Goal: Browse casually: Explore the website without a specific task or goal

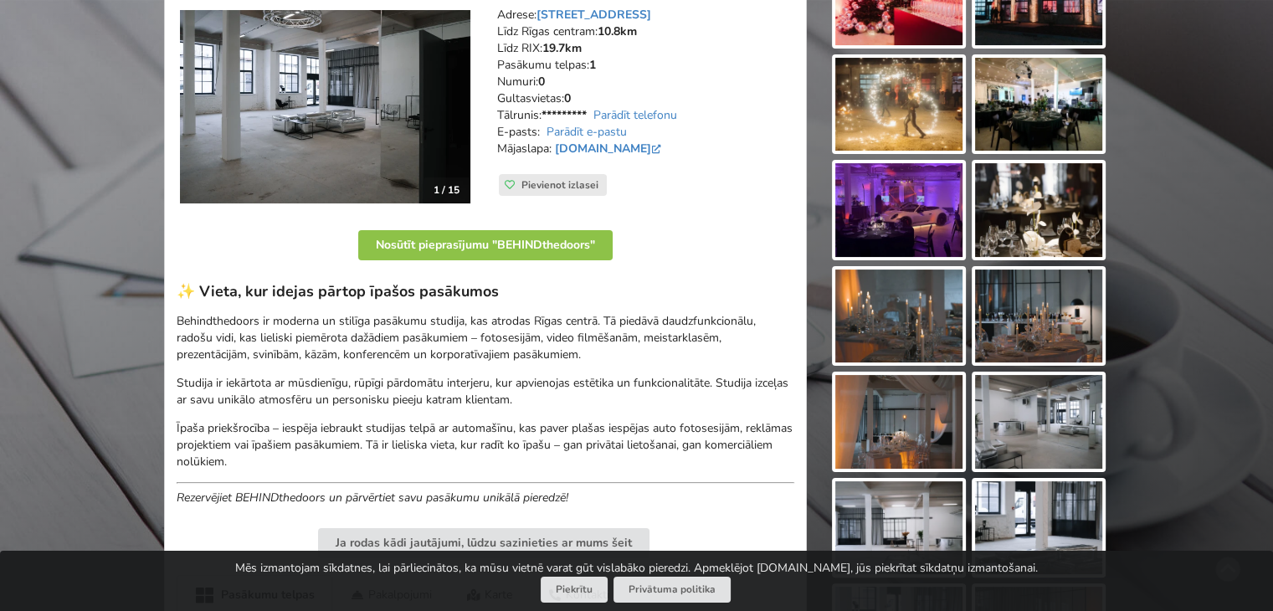
scroll to position [167, 0]
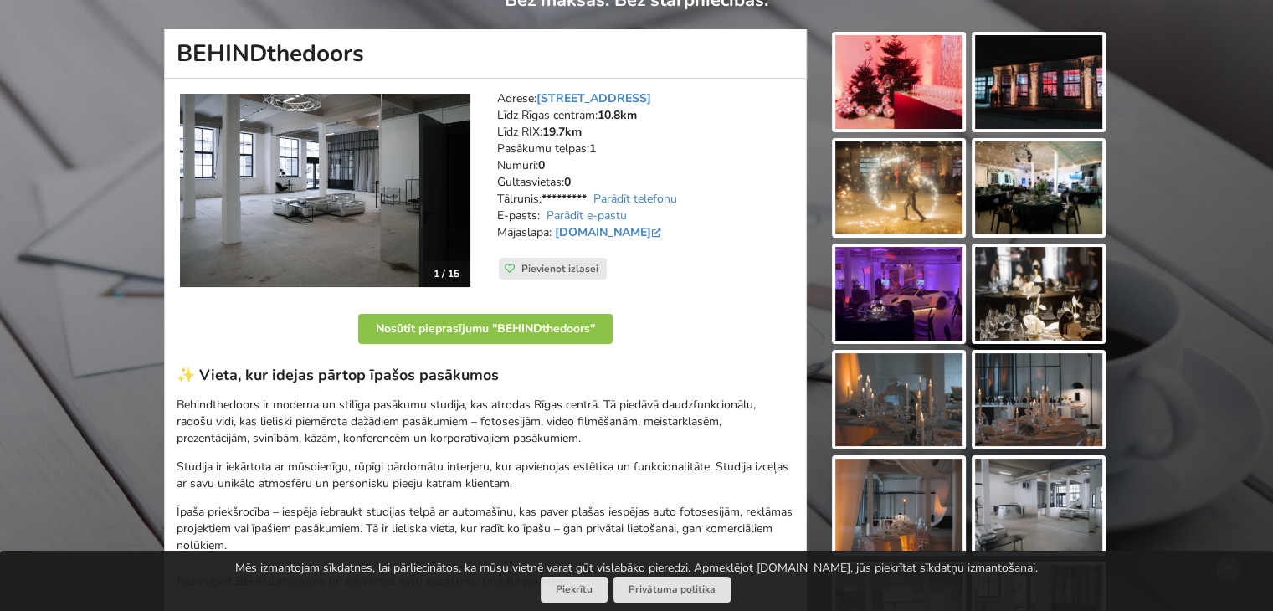
click at [452, 183] on img at bounding box center [325, 190] width 290 height 193
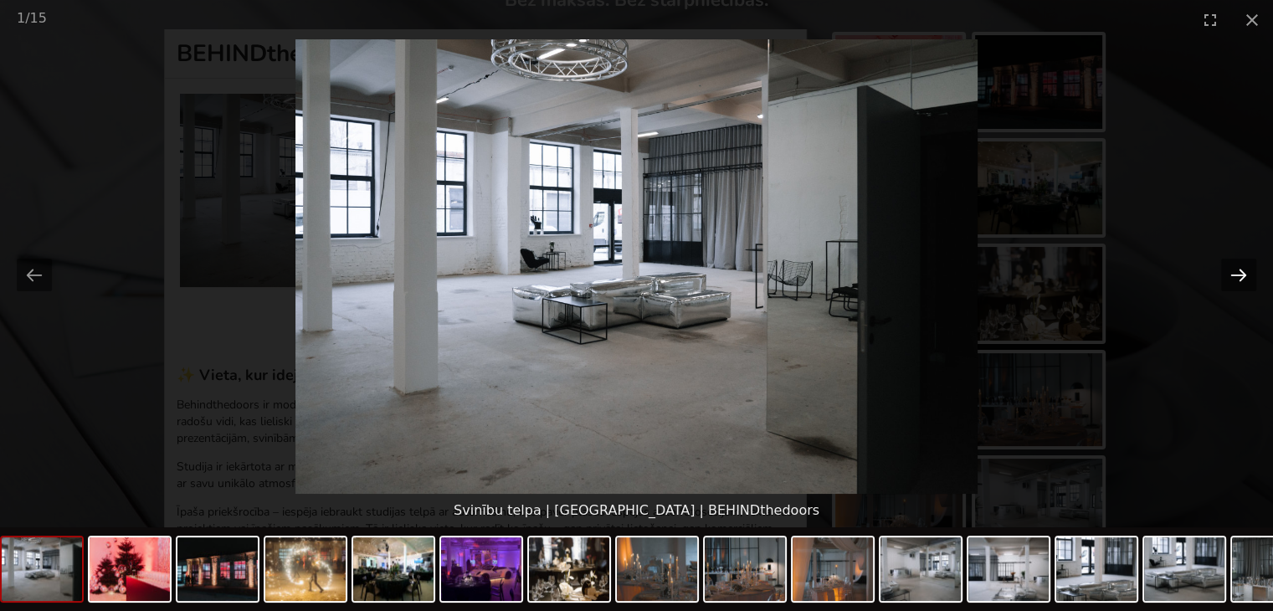
click at [1235, 277] on button "Next slide" at bounding box center [1238, 275] width 35 height 33
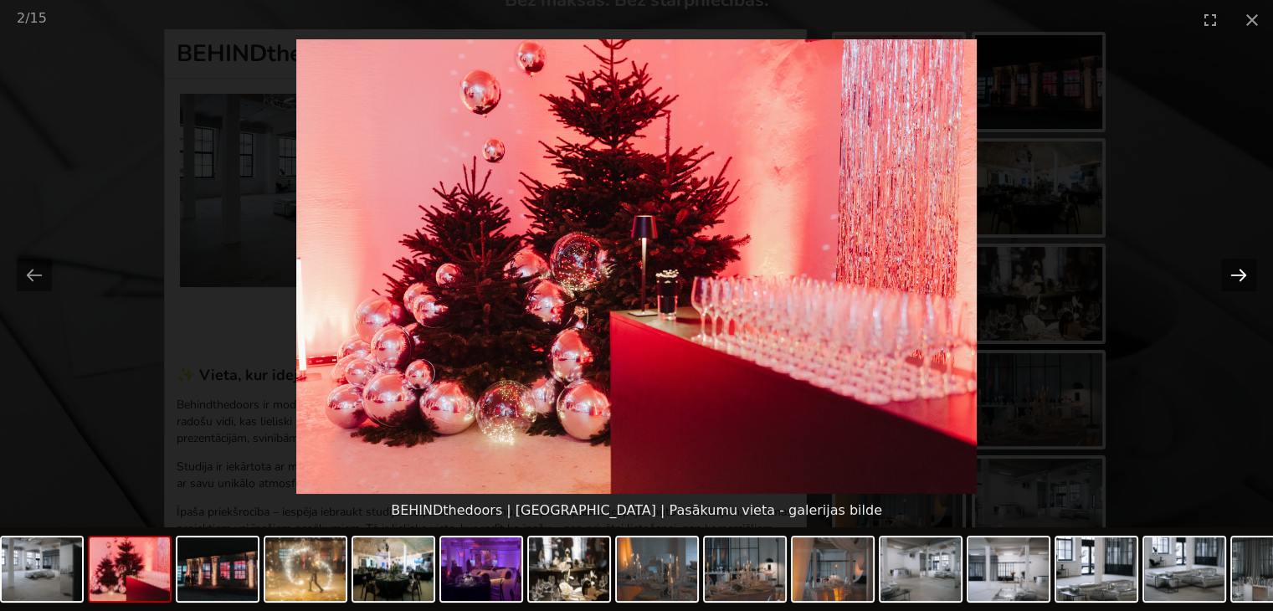
click at [1235, 275] on button "Next slide" at bounding box center [1238, 275] width 35 height 33
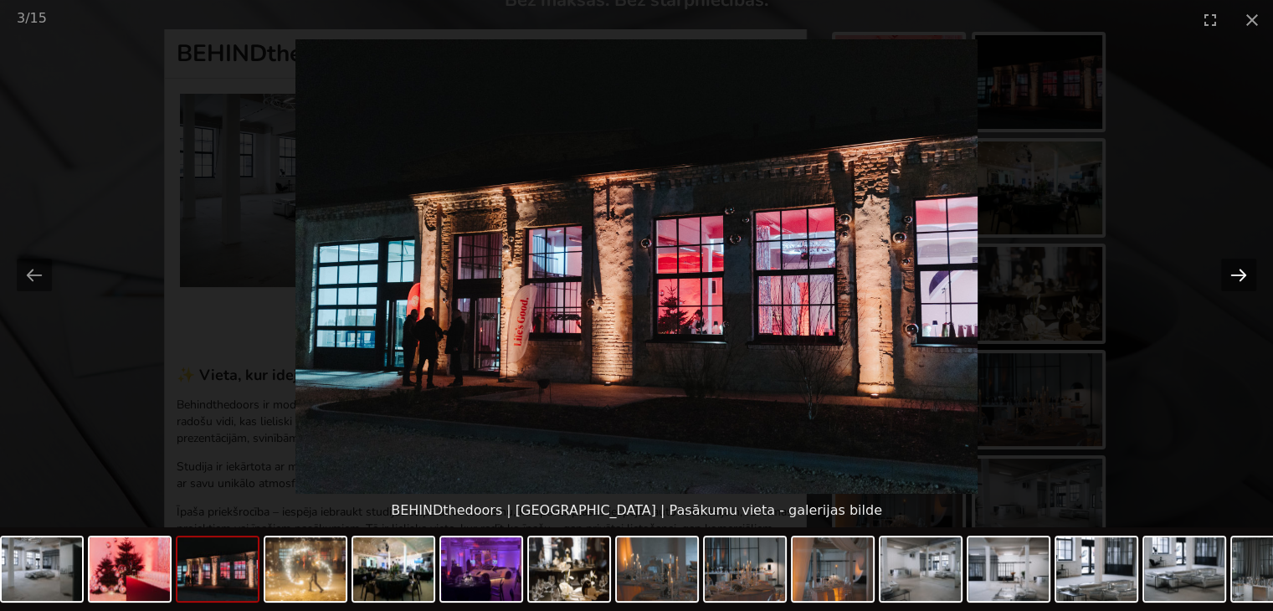
click at [1235, 275] on button "Next slide" at bounding box center [1238, 275] width 35 height 33
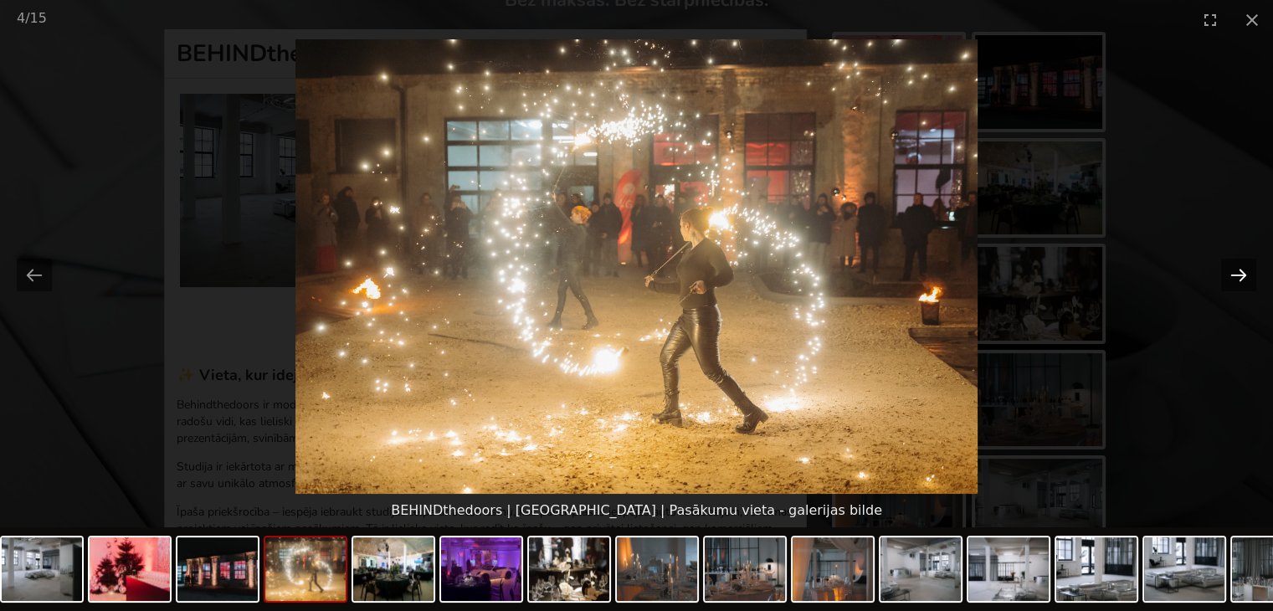
click at [1235, 275] on button "Next slide" at bounding box center [1238, 275] width 35 height 33
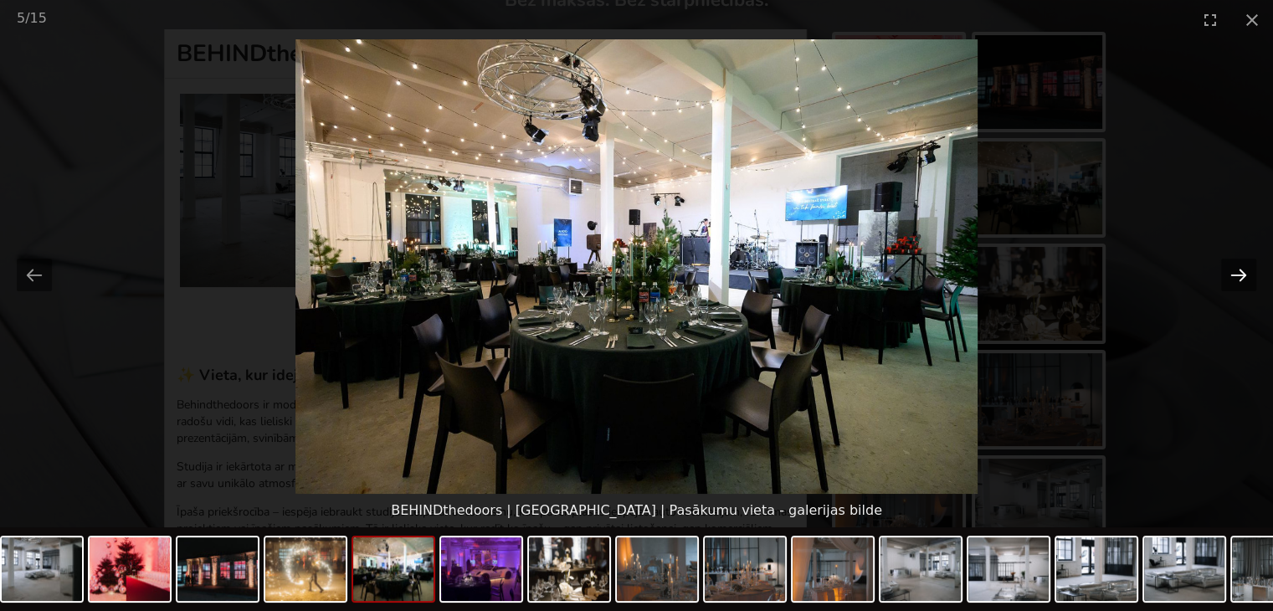
click at [1235, 275] on button "Next slide" at bounding box center [1238, 275] width 35 height 33
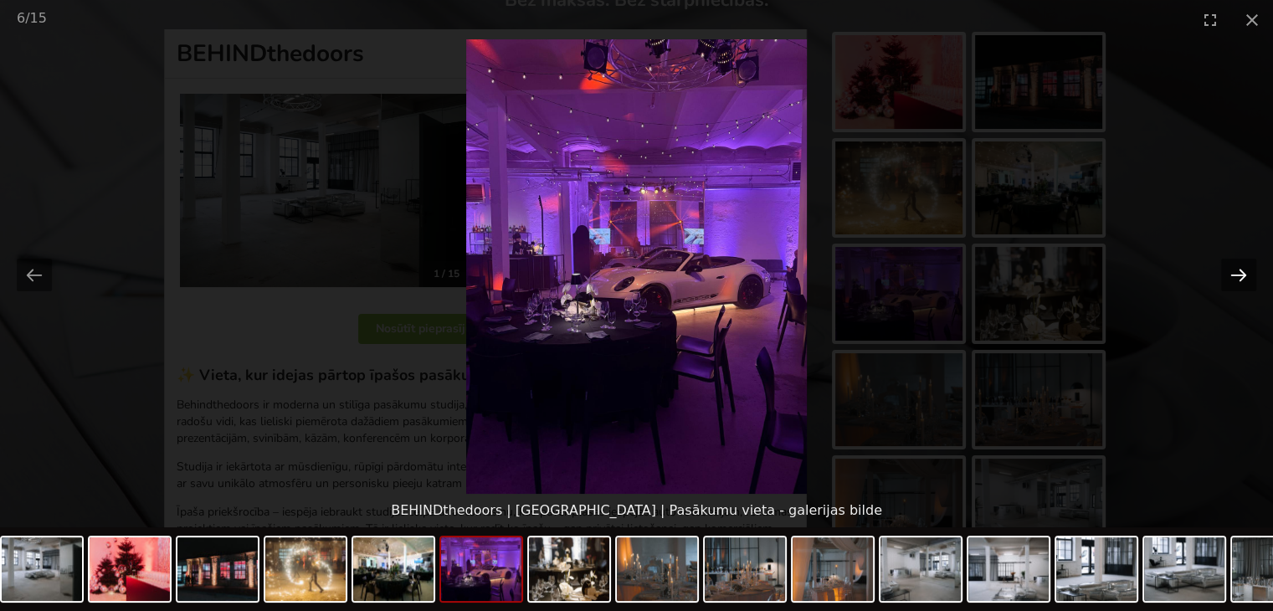
click at [1235, 274] on button "Next slide" at bounding box center [1238, 275] width 35 height 33
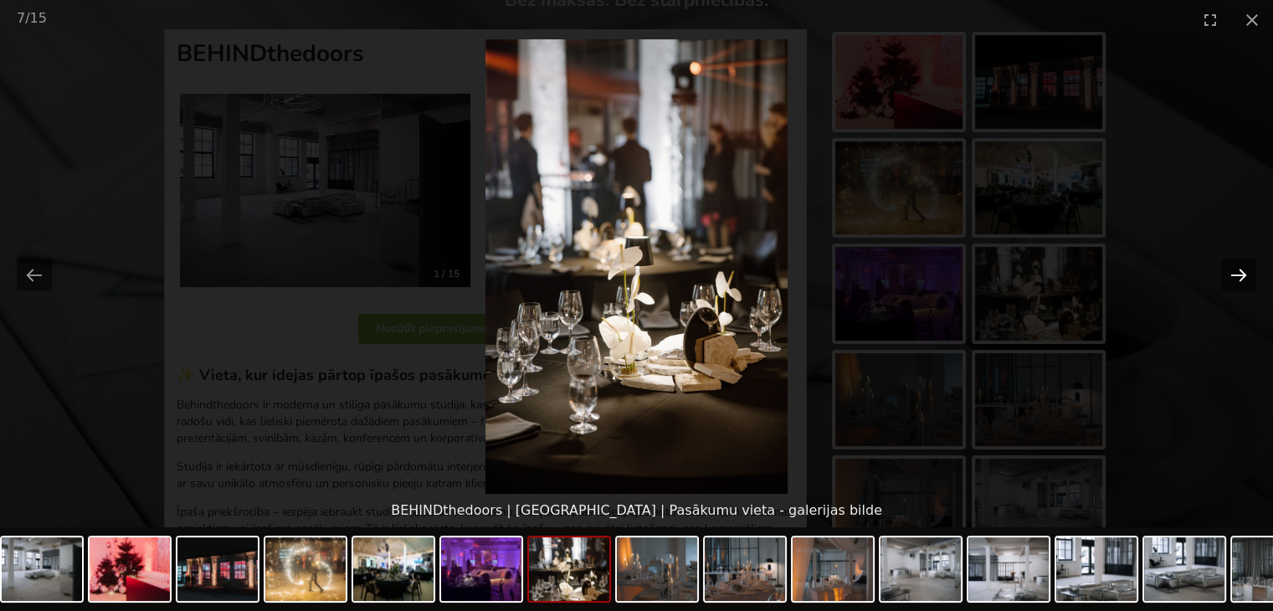
click at [1235, 274] on button "Next slide" at bounding box center [1238, 275] width 35 height 33
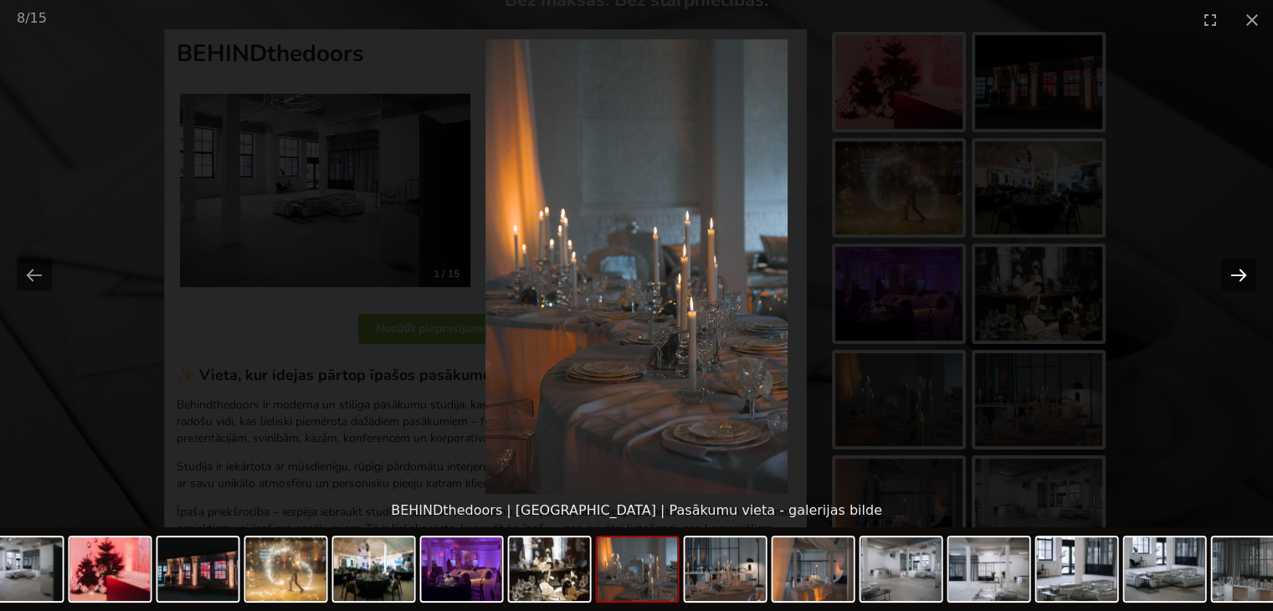
click at [1235, 274] on button "Next slide" at bounding box center [1238, 275] width 35 height 33
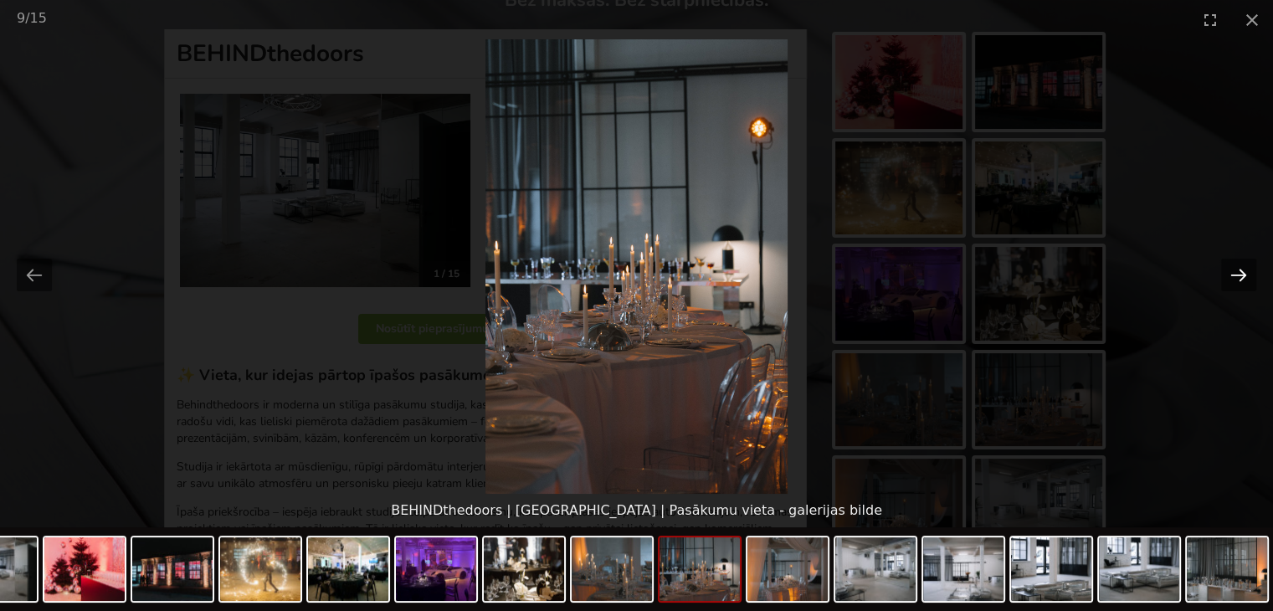
click at [1235, 274] on button "Next slide" at bounding box center [1238, 275] width 35 height 33
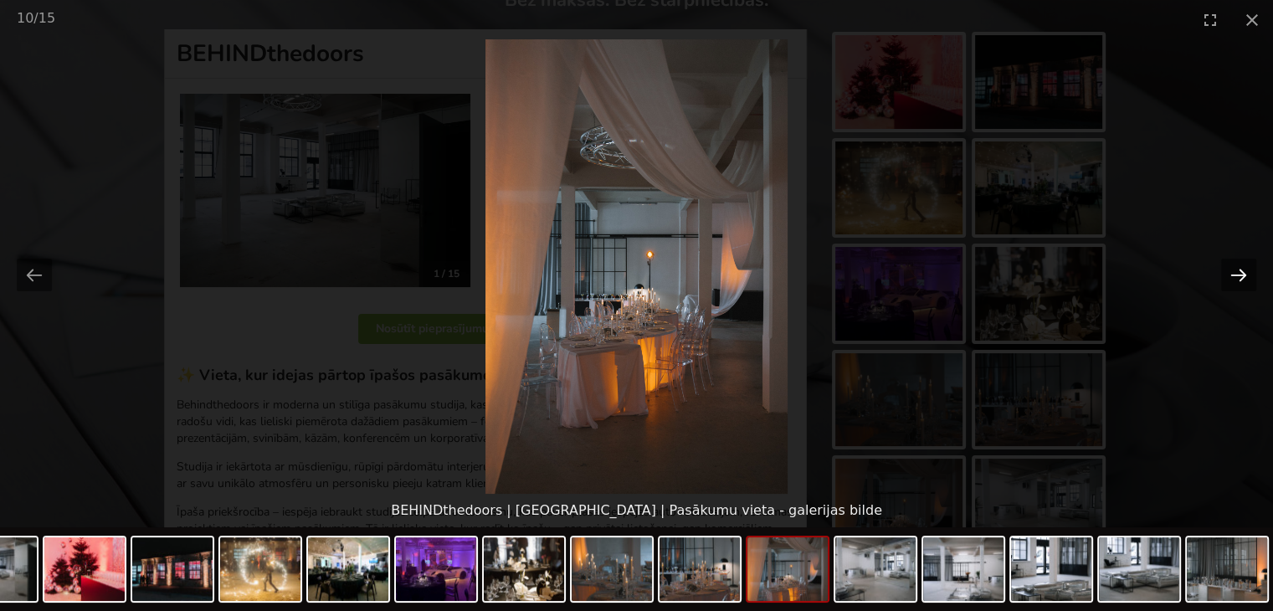
click at [1235, 274] on button "Next slide" at bounding box center [1238, 275] width 35 height 33
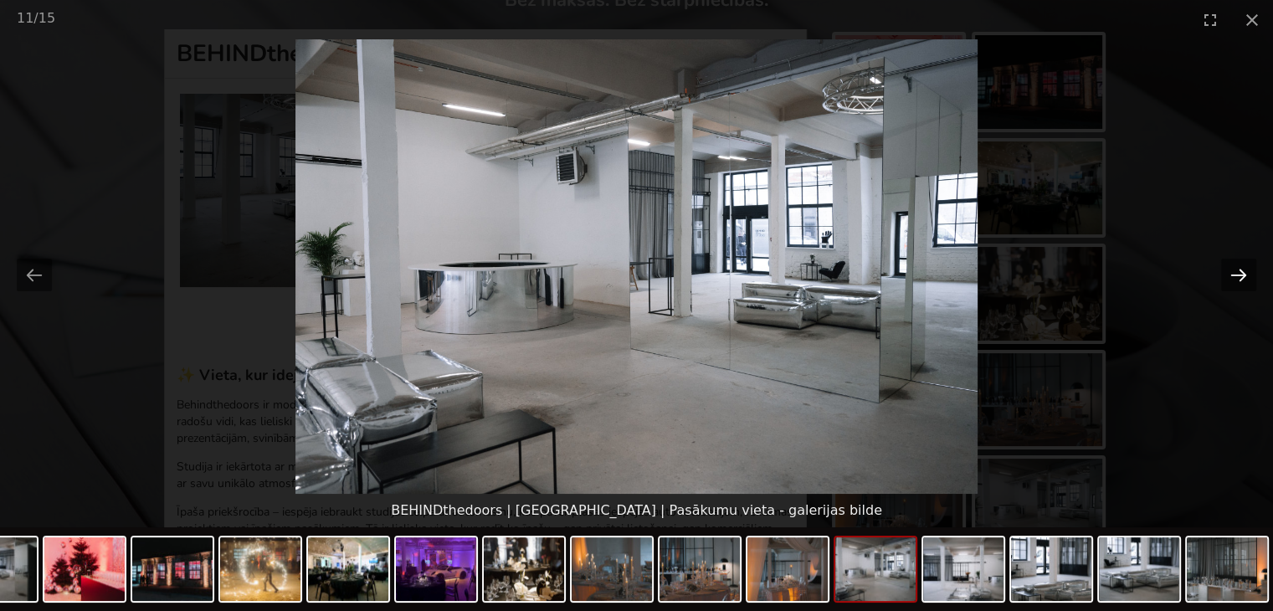
click at [1238, 275] on button "Next slide" at bounding box center [1238, 275] width 35 height 33
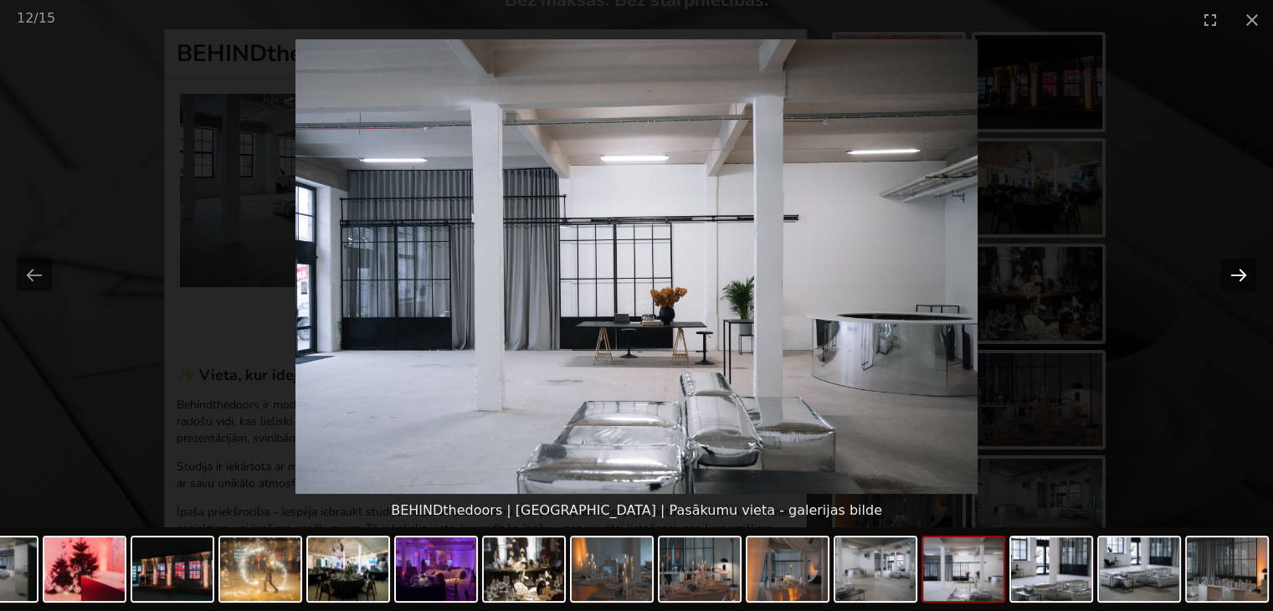
click at [1238, 275] on button "Next slide" at bounding box center [1238, 275] width 35 height 33
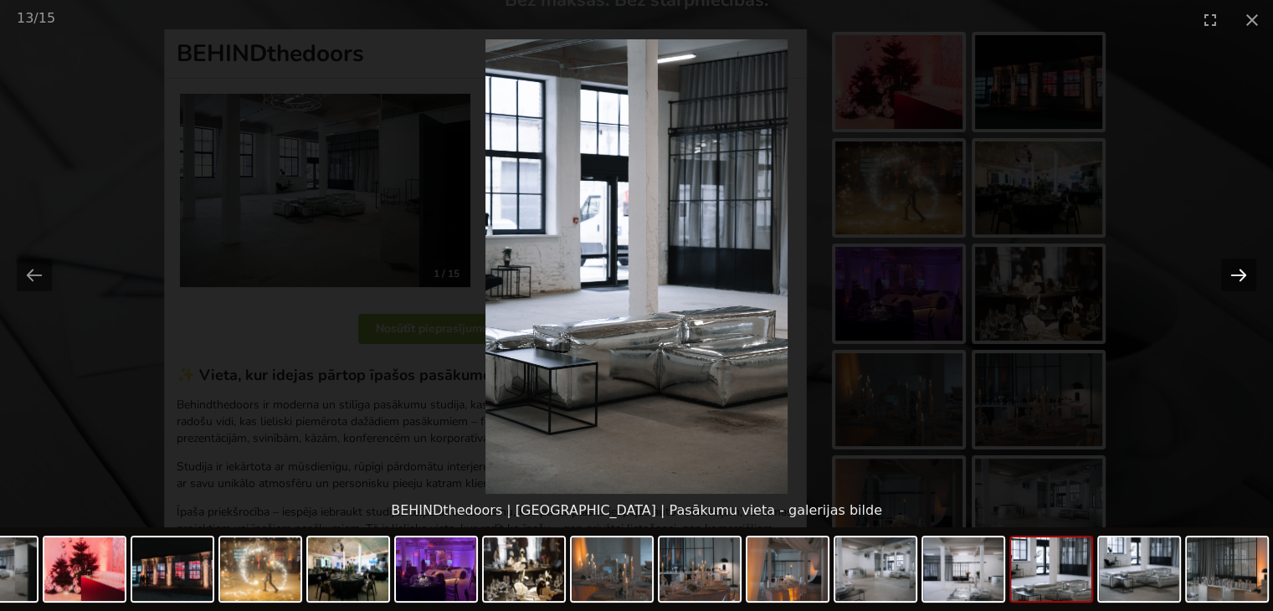
click at [1238, 275] on button "Next slide" at bounding box center [1238, 275] width 35 height 33
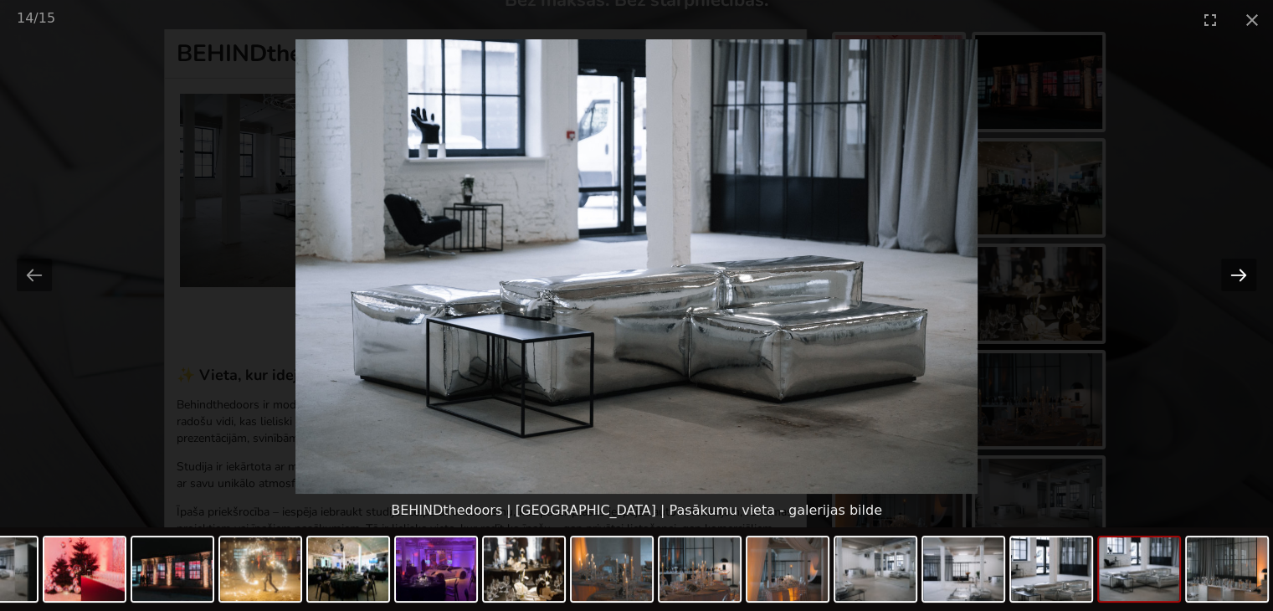
click at [1238, 274] on button "Next slide" at bounding box center [1238, 275] width 35 height 33
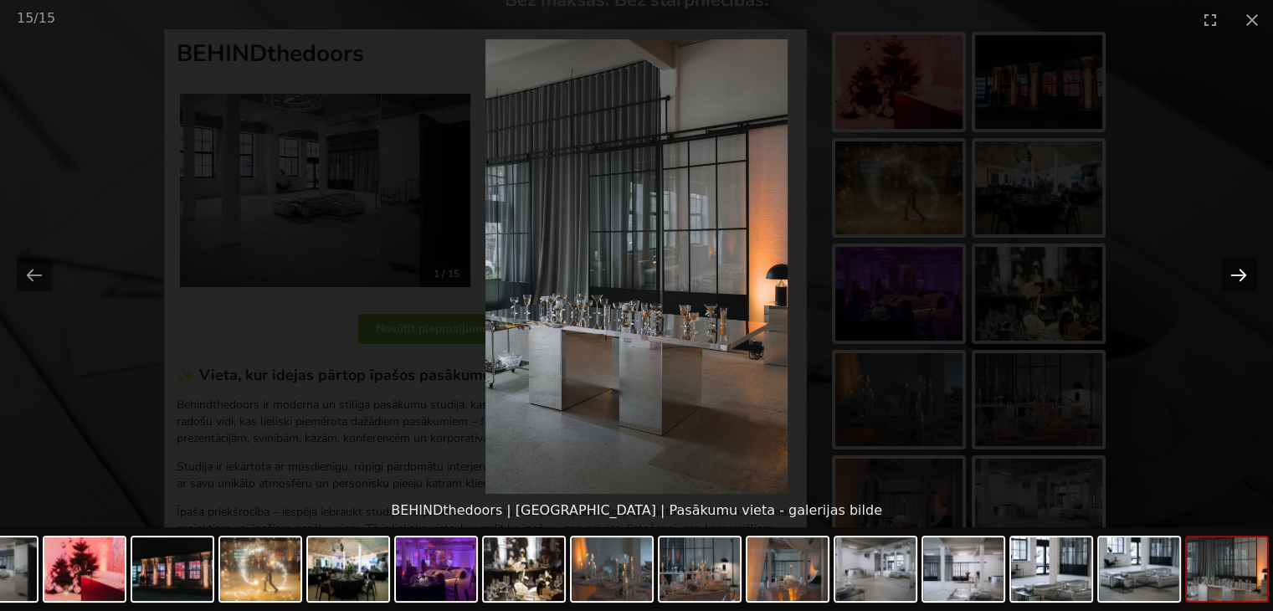
click at [1237, 273] on button "Next slide" at bounding box center [1238, 275] width 35 height 33
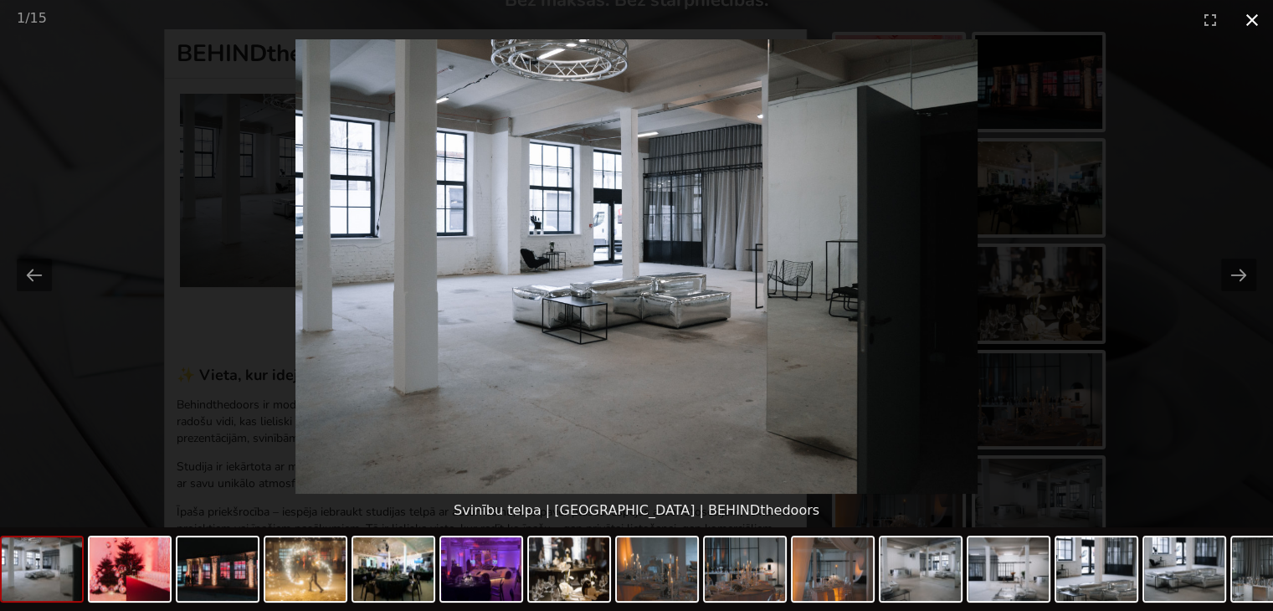
drag, startPoint x: 1252, startPoint y: 18, endPoint x: 1255, endPoint y: 34, distance: 16.2
click at [1252, 18] on button "Close gallery" at bounding box center [1252, 19] width 42 height 39
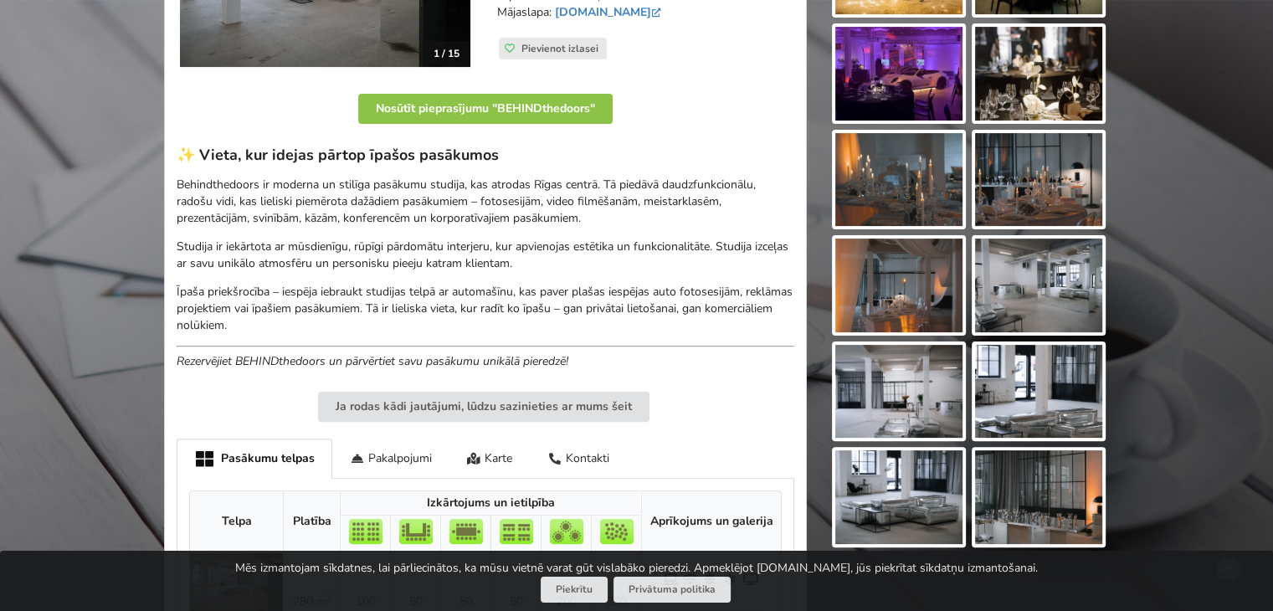
scroll to position [586, 0]
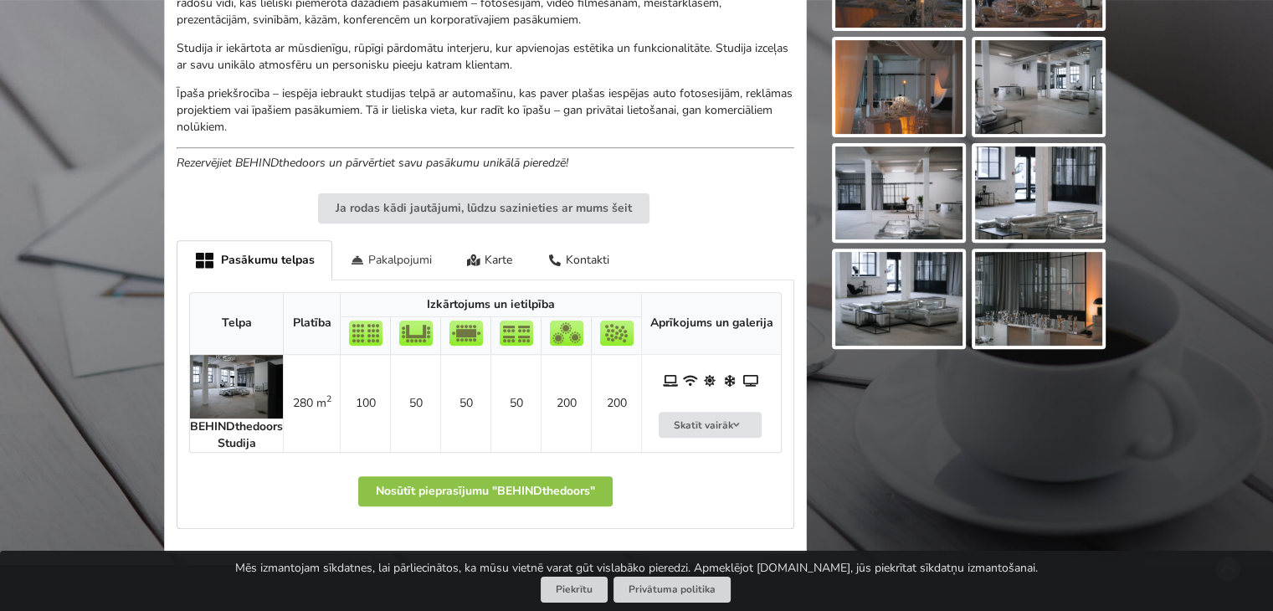
click at [381, 258] on div "Pakalpojumi" at bounding box center [390, 259] width 117 height 39
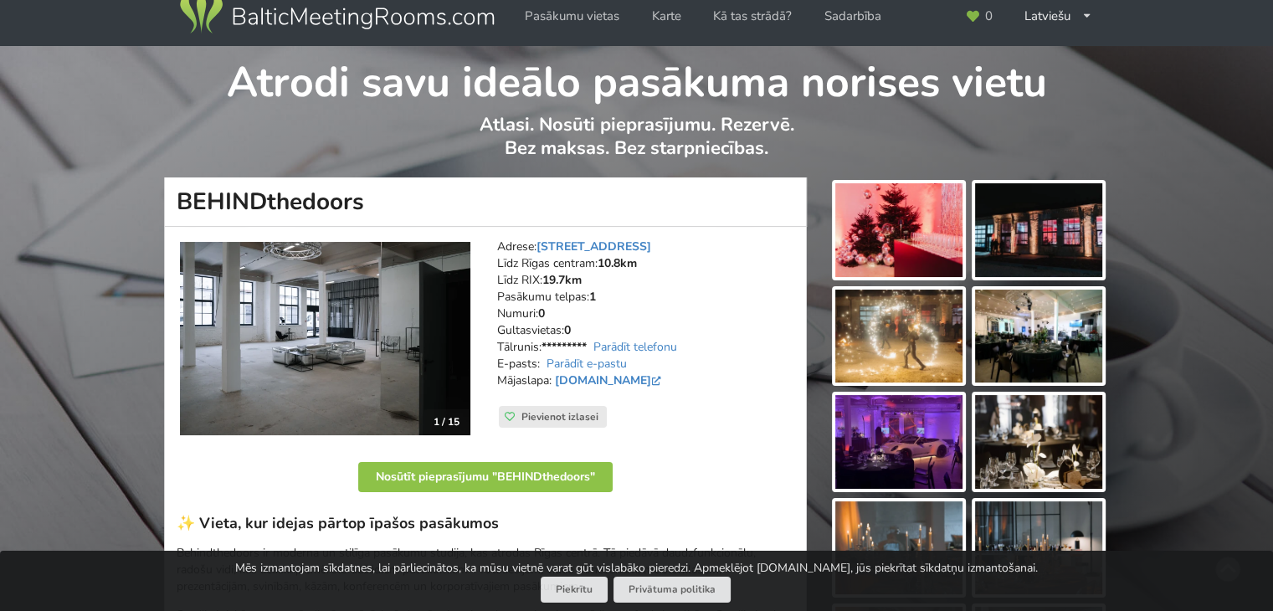
scroll to position [0, 0]
